Goal: Communication & Community: Answer question/provide support

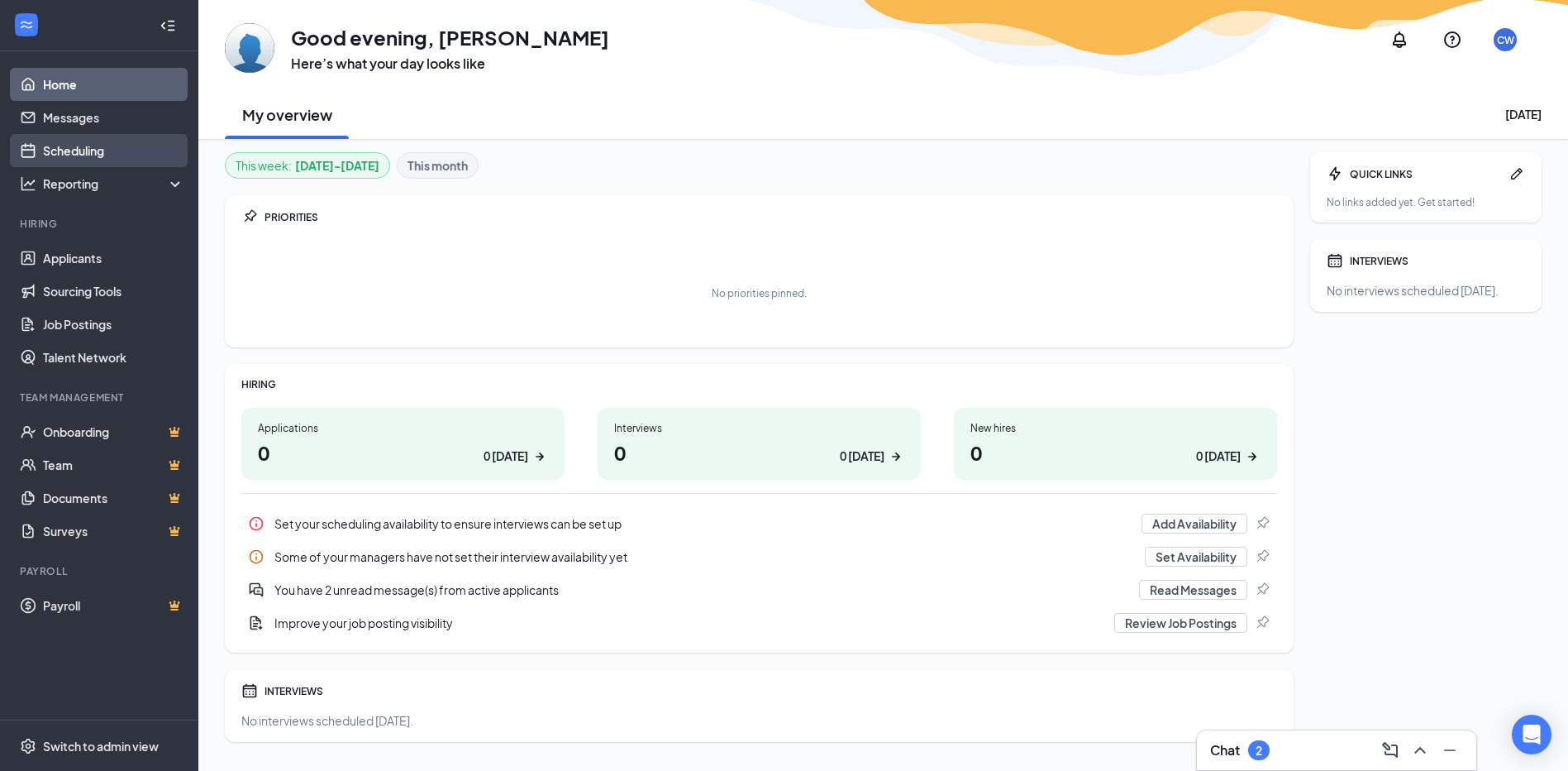
click at [84, 140] on link "Scheduling" at bounding box center [113, 151] width 141 height 33
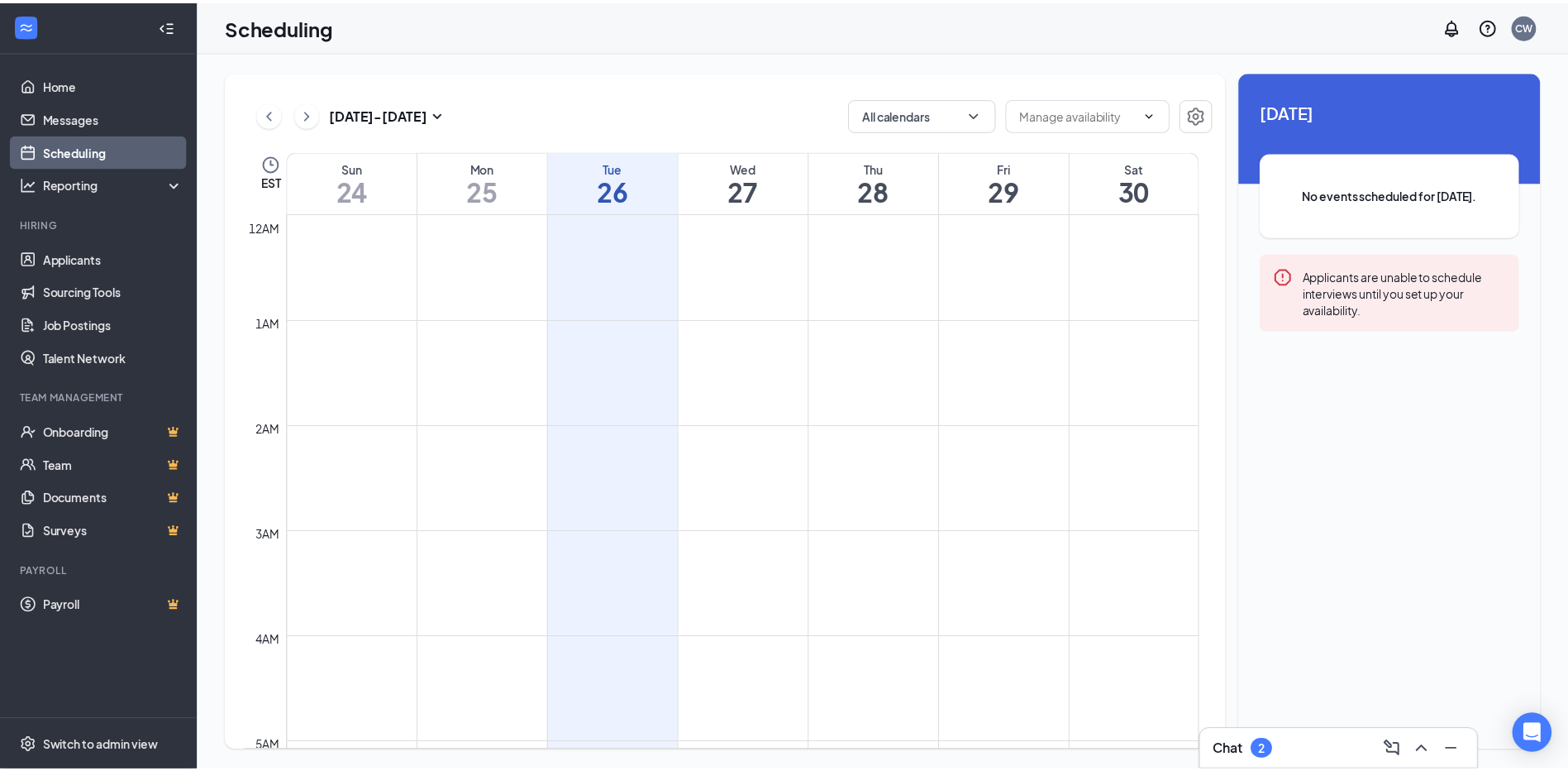
scroll to position [813, 0]
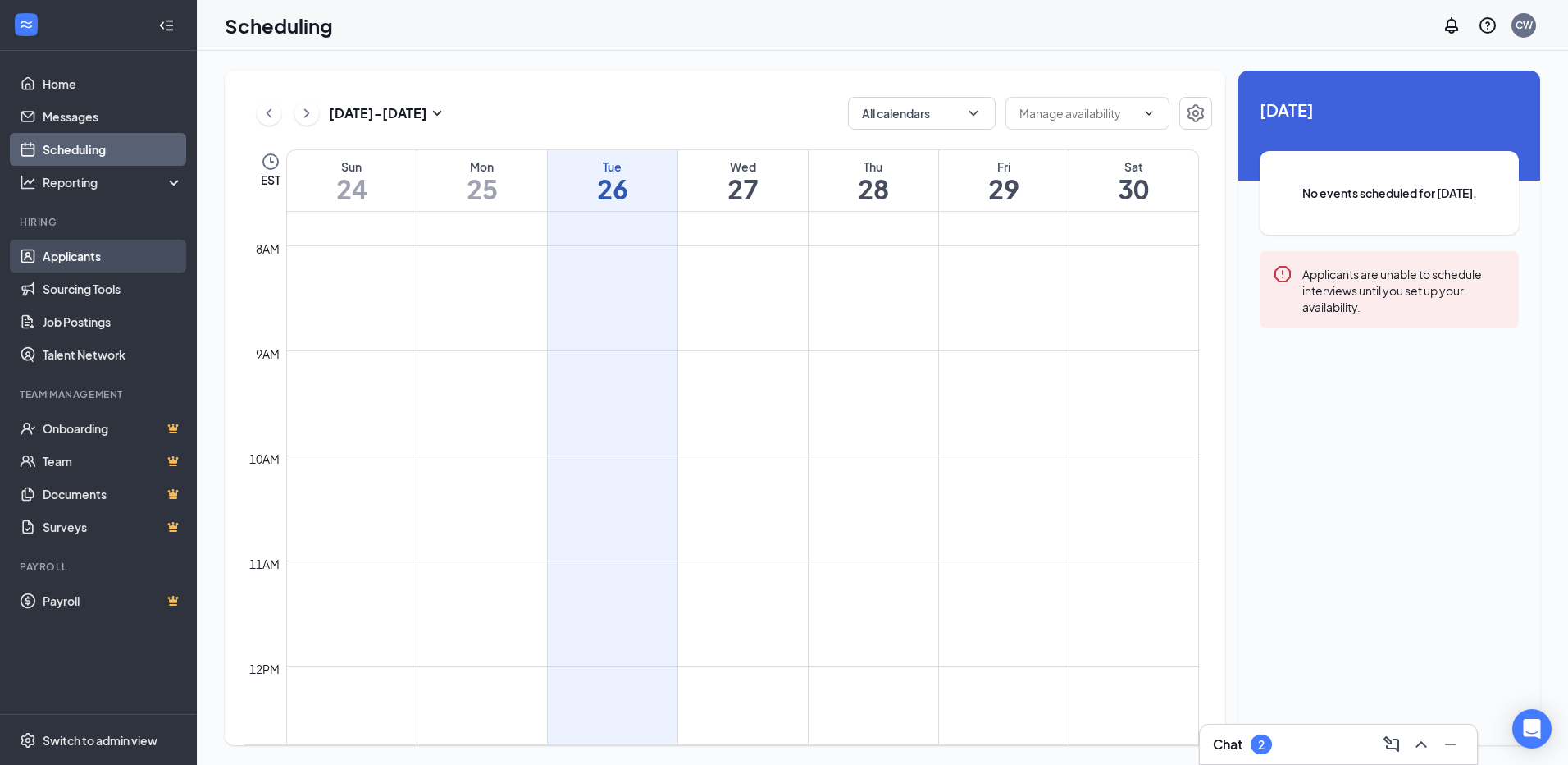
click at [77, 258] on link "Applicants" at bounding box center [112, 256] width 140 height 33
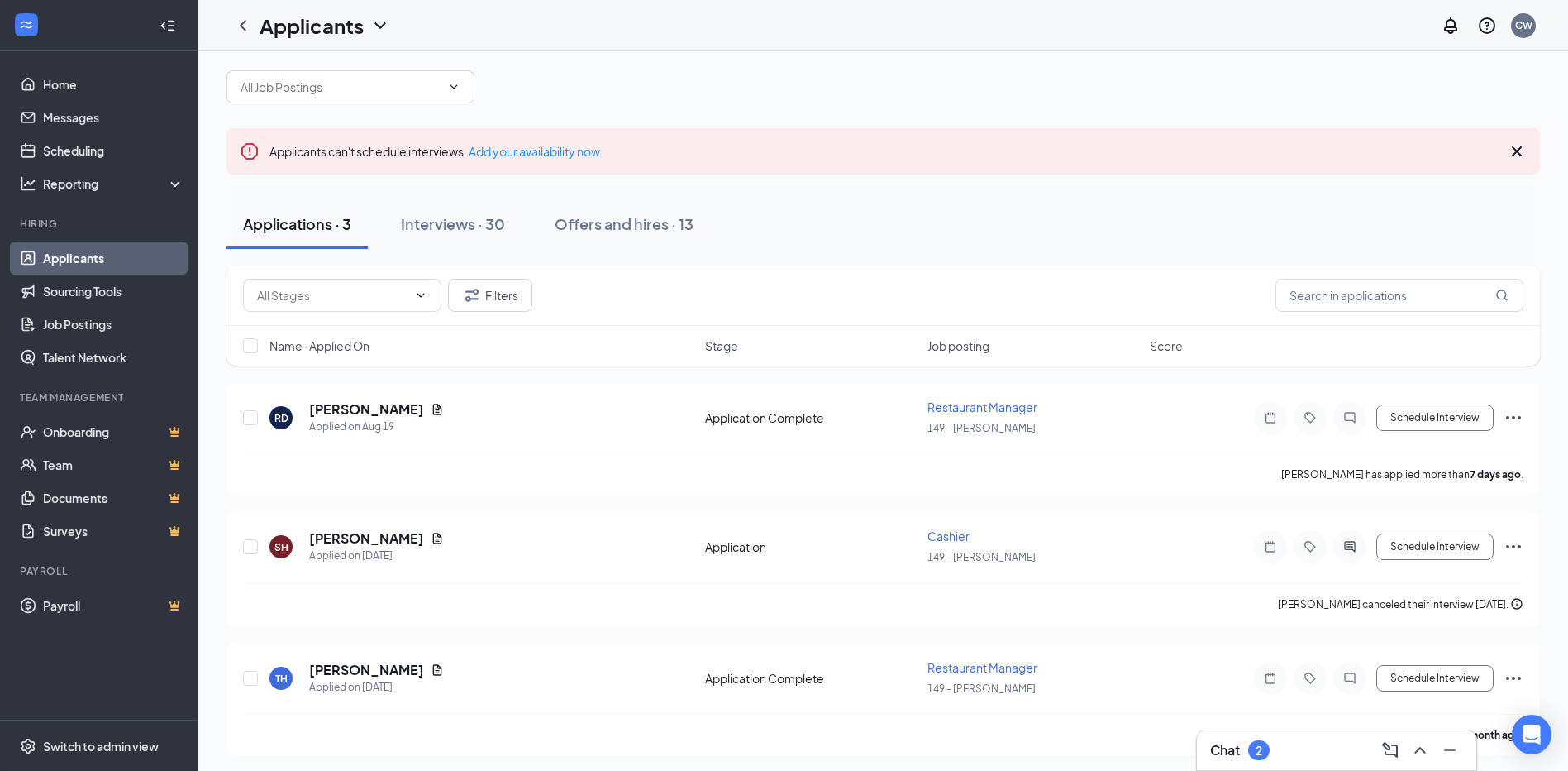
scroll to position [22, 0]
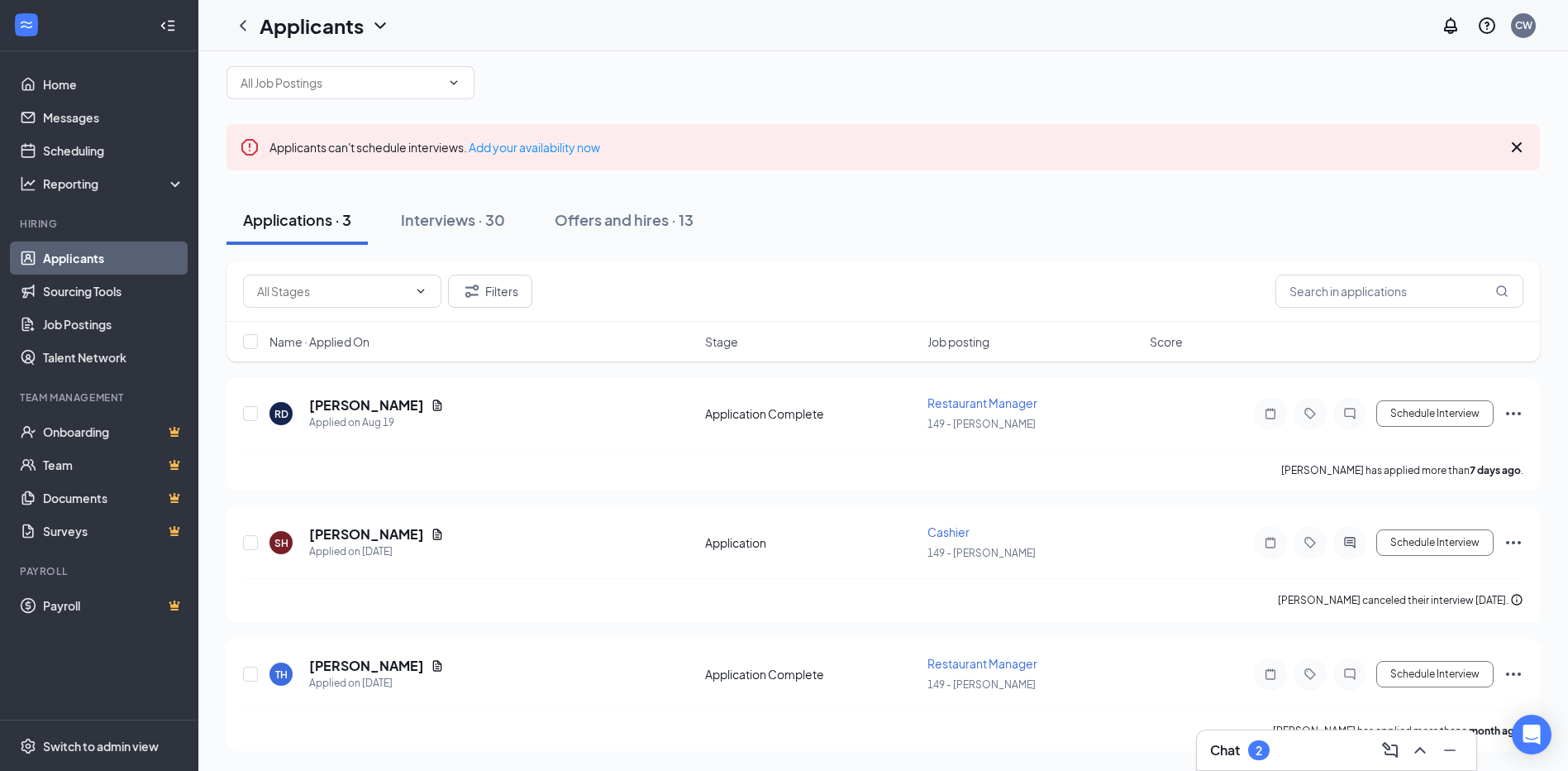
click at [1284, 762] on div "Chat 2" at bounding box center [1336, 749] width 279 height 39
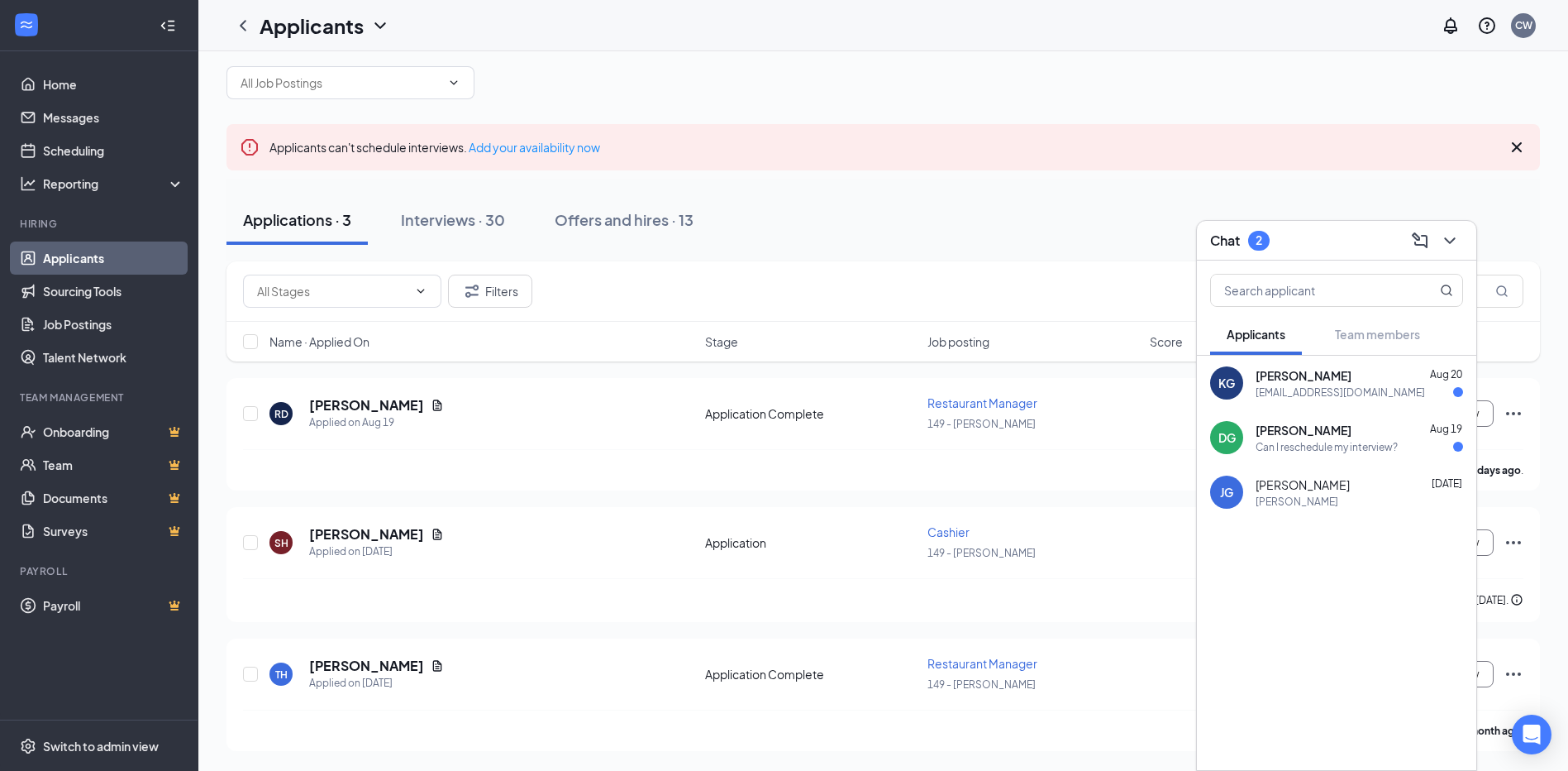
click at [1295, 387] on div "[EMAIL_ADDRESS][DOMAIN_NAME]" at bounding box center [1341, 392] width 170 height 14
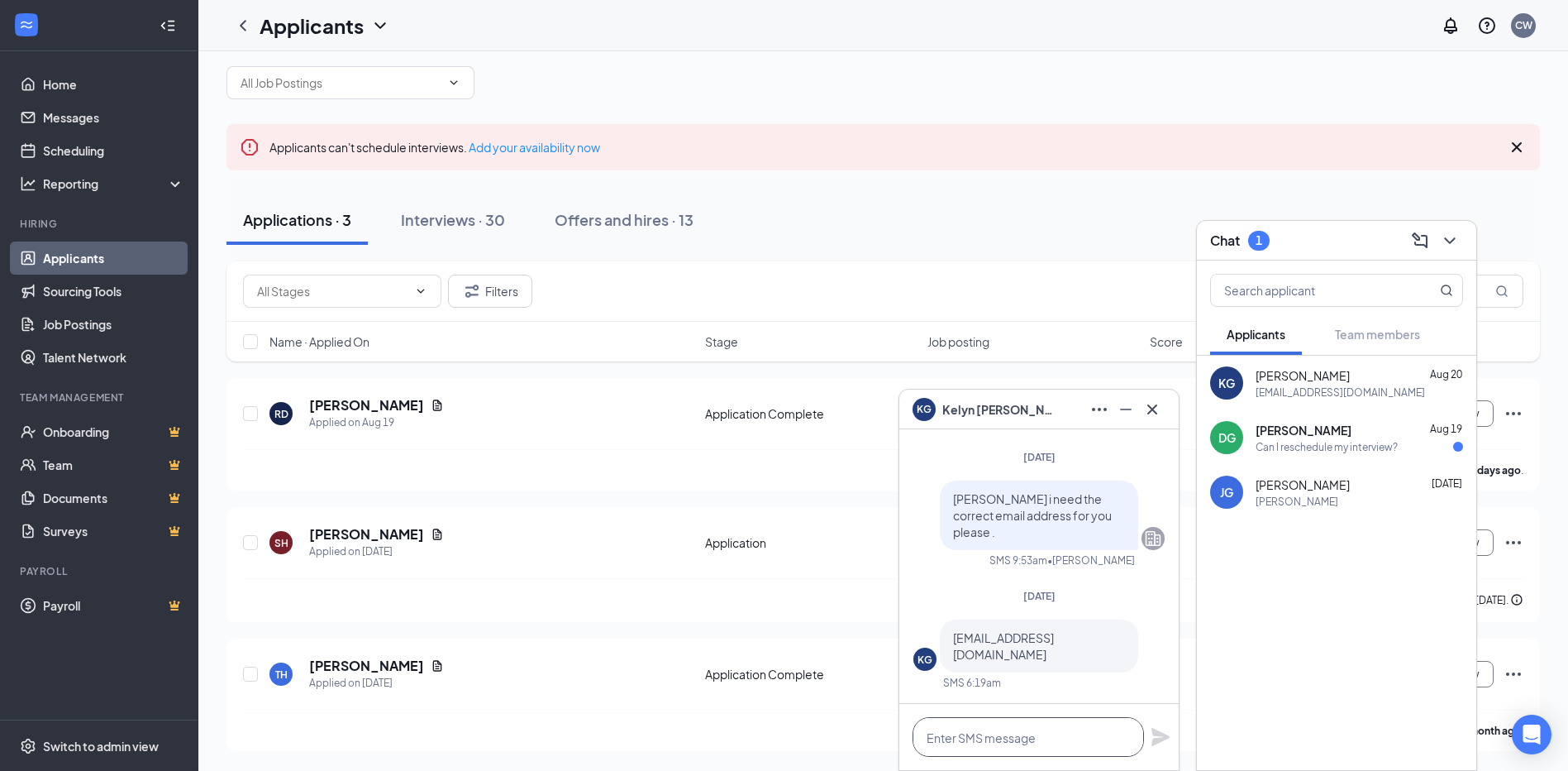
click at [1007, 748] on textarea at bounding box center [1028, 737] width 232 height 39
click at [1288, 453] on div "Can I reschedule my interview?" at bounding box center [1327, 447] width 142 height 14
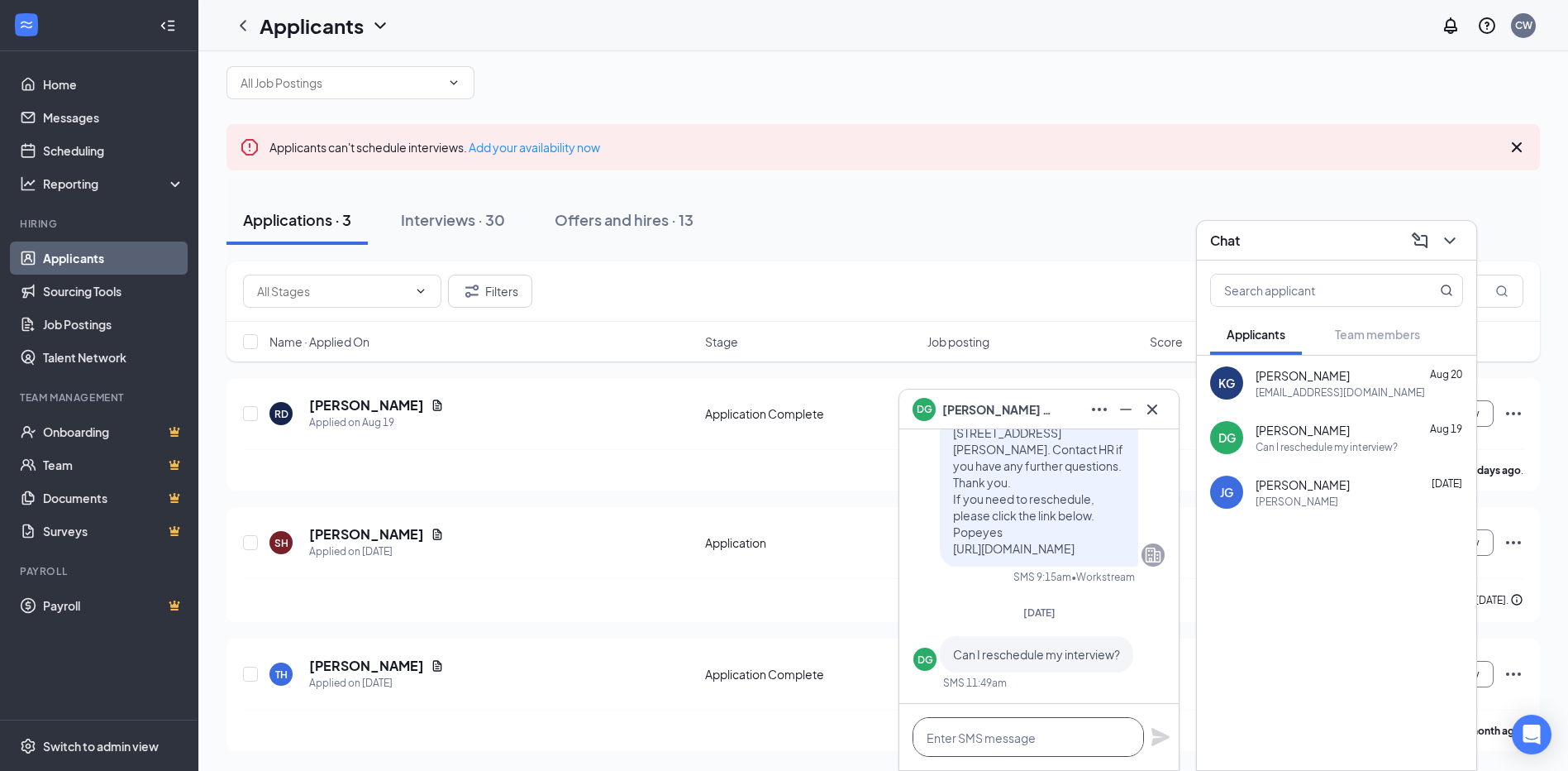
click at [1021, 728] on textarea at bounding box center [1028, 737] width 232 height 39
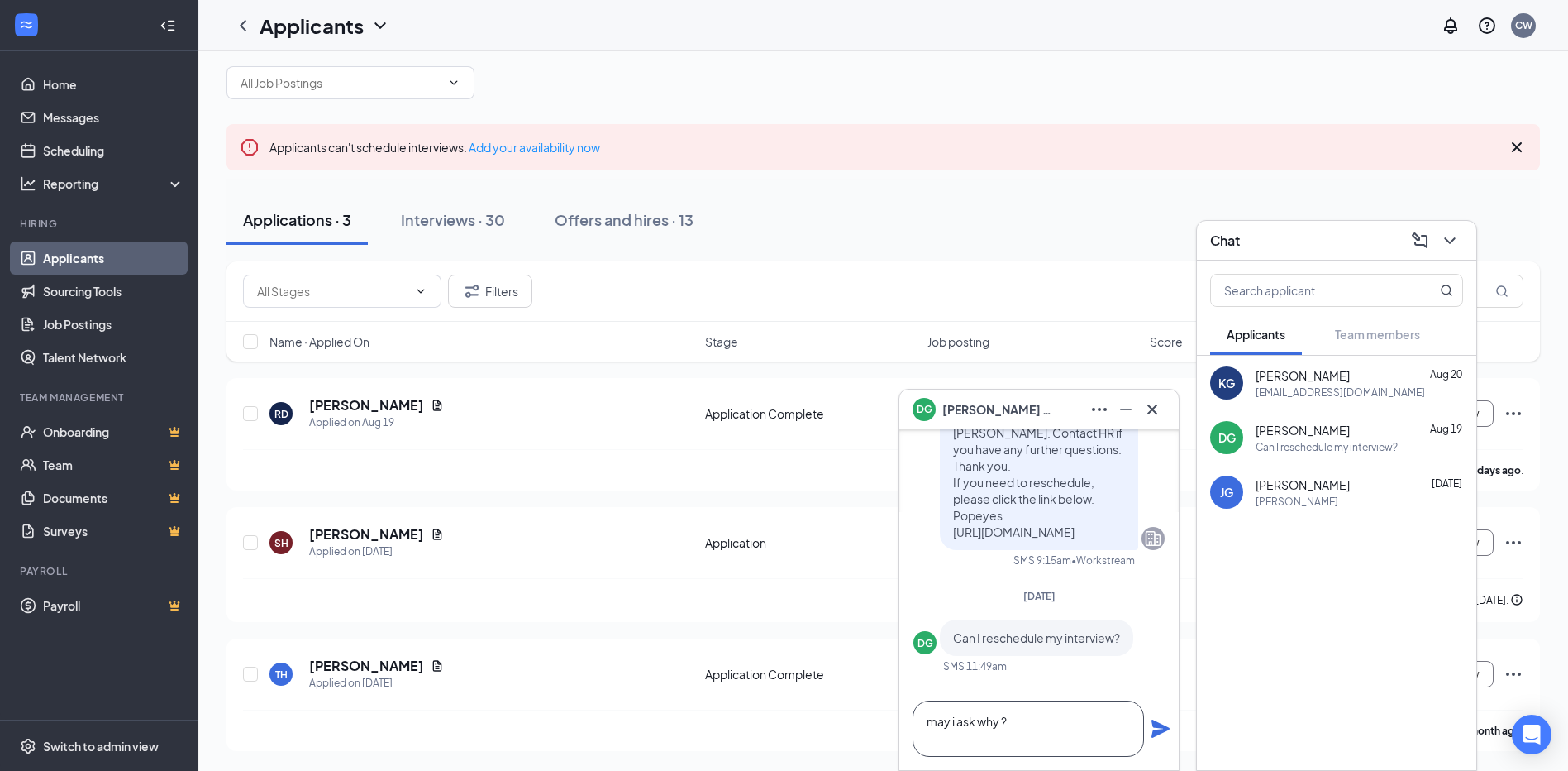
type textarea "may i ask why ?"
click at [1156, 728] on icon "Plane" at bounding box center [1161, 729] width 20 height 20
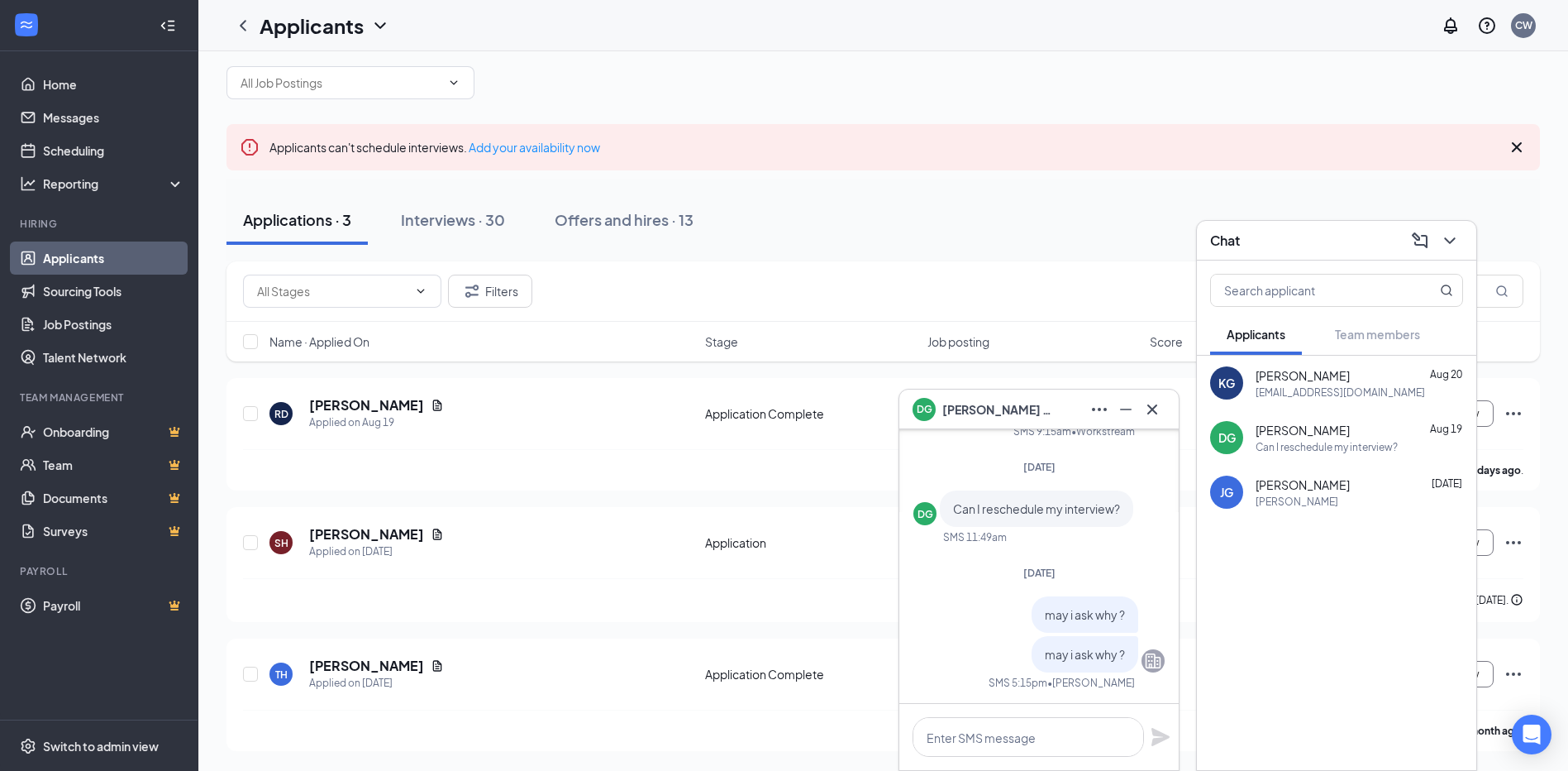
click at [1265, 394] on div "[EMAIL_ADDRESS][DOMAIN_NAME]" at bounding box center [1341, 392] width 170 height 14
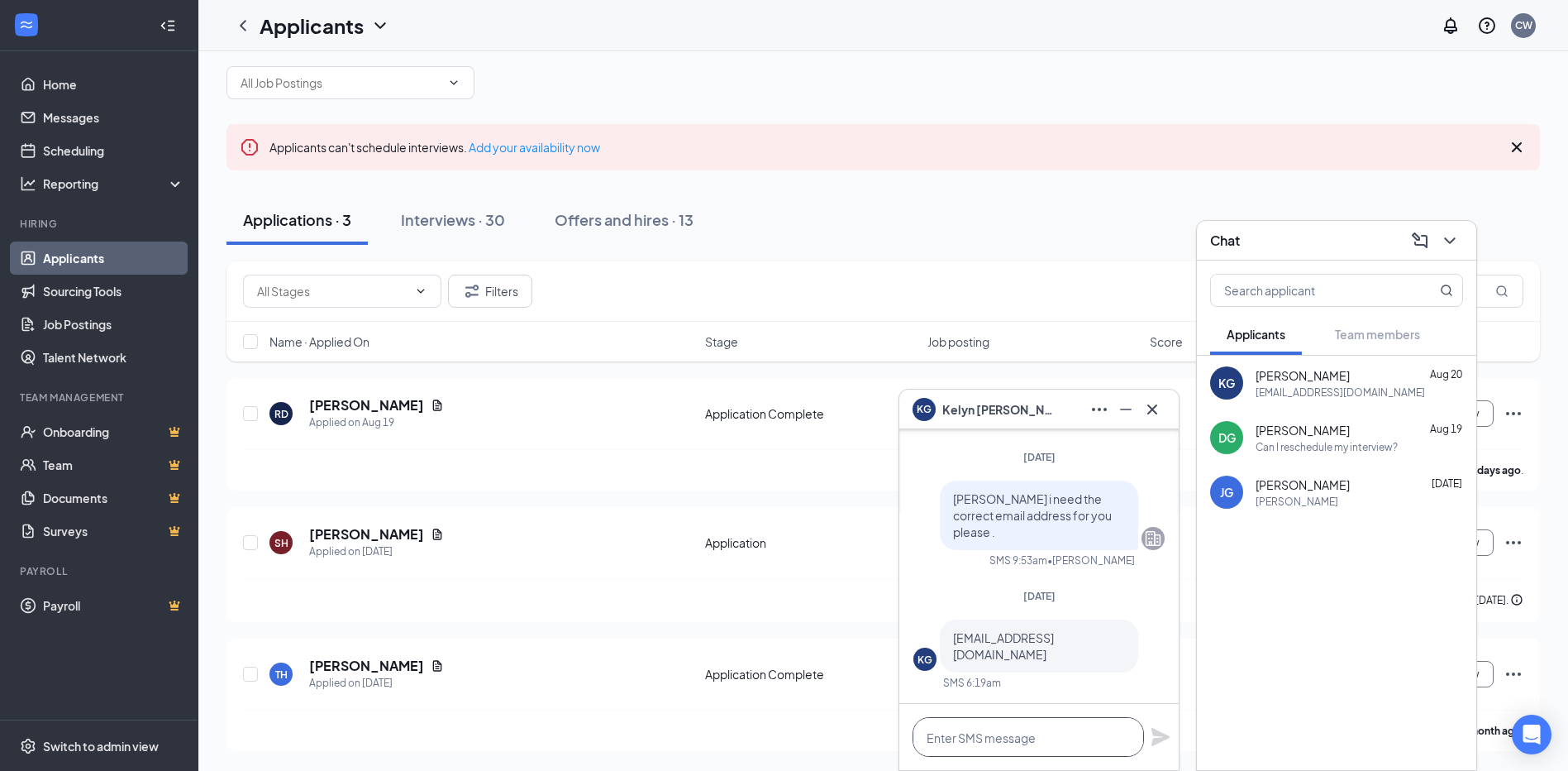
click at [1008, 735] on textarea at bounding box center [1028, 737] width 232 height 39
type textarea "thank you."
click at [1158, 732] on icon "Plane" at bounding box center [1161, 737] width 18 height 18
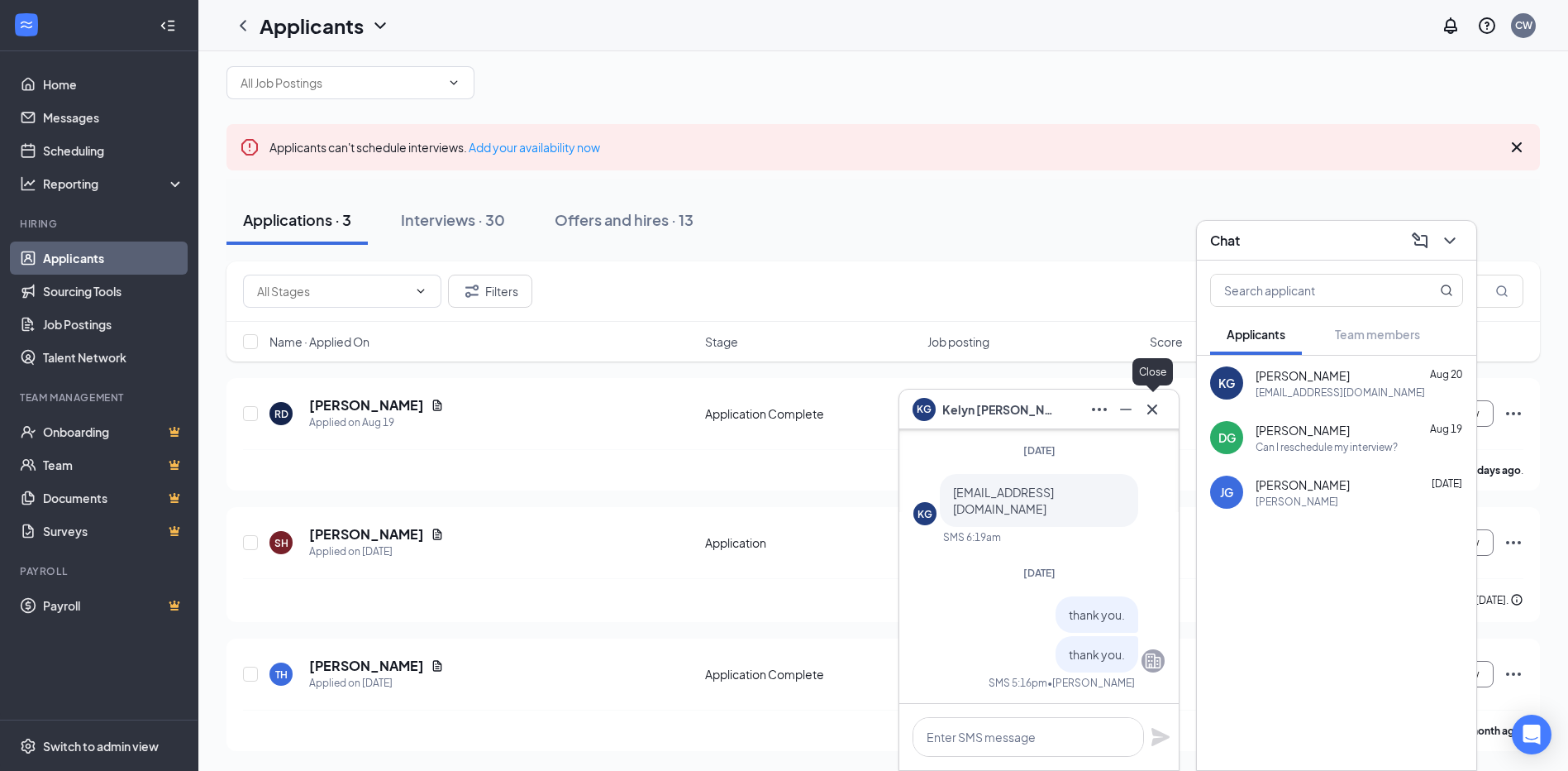
click at [1154, 411] on icon "Cross" at bounding box center [1153, 409] width 10 height 10
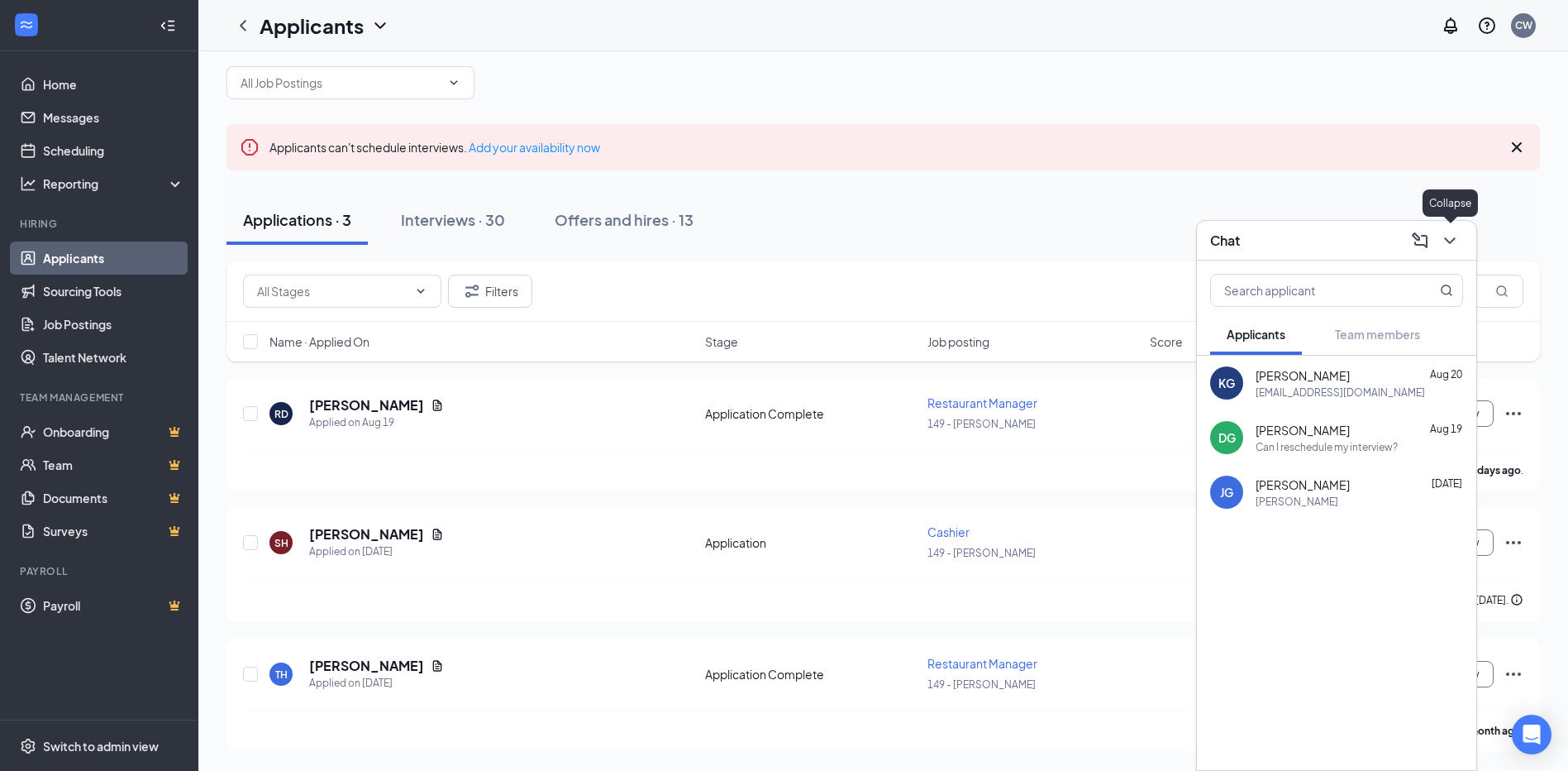
click at [1442, 234] on icon "ChevronDown" at bounding box center [1450, 241] width 20 height 20
